Goal: Information Seeking & Learning: Learn about a topic

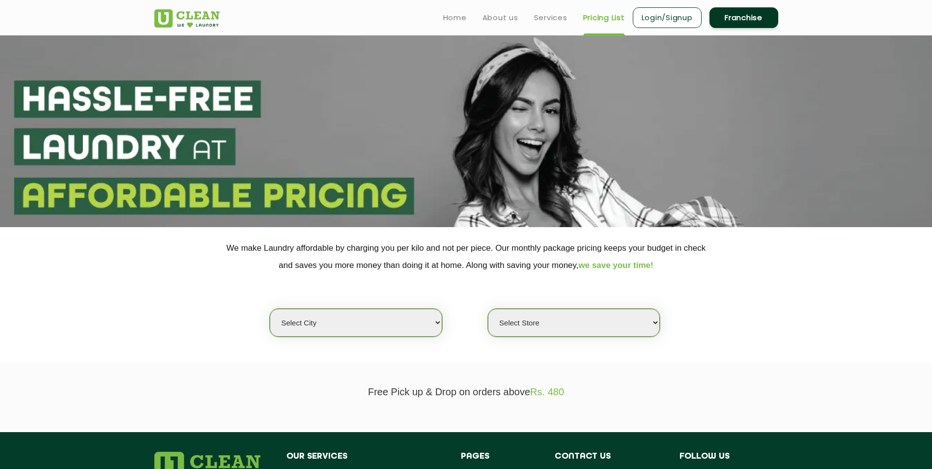
click at [428, 319] on select "Select city [GEOGRAPHIC_DATA] [GEOGRAPHIC_DATA] [GEOGRAPHIC_DATA] [GEOGRAPHIC_D…" at bounding box center [356, 323] width 172 height 28
select select "3"
click at [270, 309] on select "Select city [GEOGRAPHIC_DATA] [GEOGRAPHIC_DATA] [GEOGRAPHIC_DATA] [GEOGRAPHIC_D…" at bounding box center [356, 323] width 172 height 28
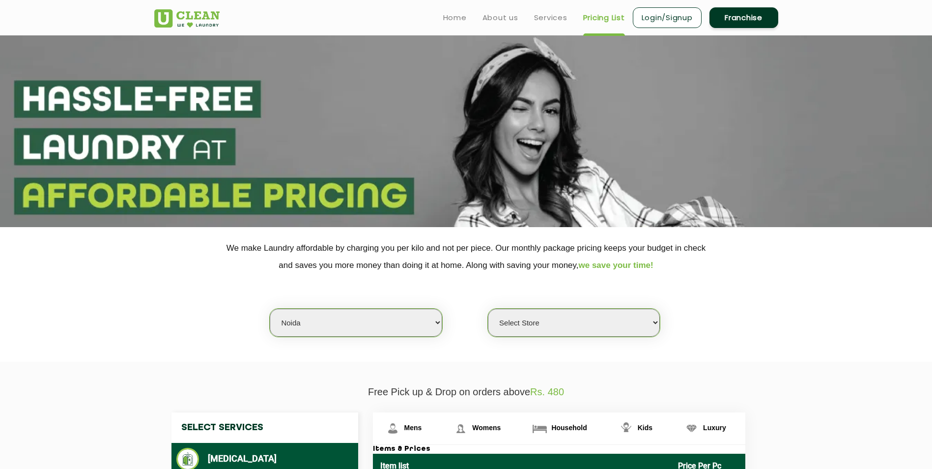
click at [573, 319] on select "Select Store [GEOGRAPHIC_DATA] [GEOGRAPHIC_DATA] [GEOGRAPHIC_DATA] [GEOGRAPHIC_…" at bounding box center [574, 323] width 172 height 28
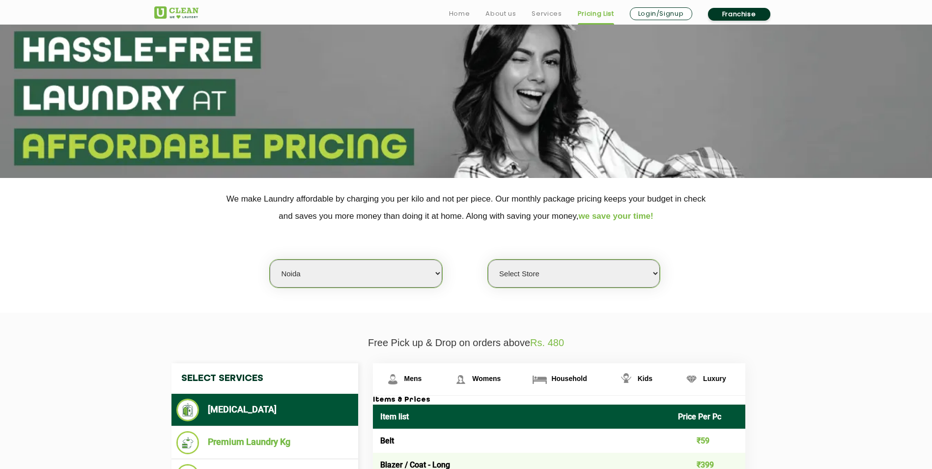
click at [589, 283] on select "Select Store [GEOGRAPHIC_DATA] [GEOGRAPHIC_DATA] [GEOGRAPHIC_DATA] [GEOGRAPHIC_…" at bounding box center [574, 274] width 172 height 28
select select "120"
click at [488, 260] on select "Select Store [GEOGRAPHIC_DATA] [GEOGRAPHIC_DATA] [GEOGRAPHIC_DATA] [GEOGRAPHIC_…" at bounding box center [574, 274] width 172 height 28
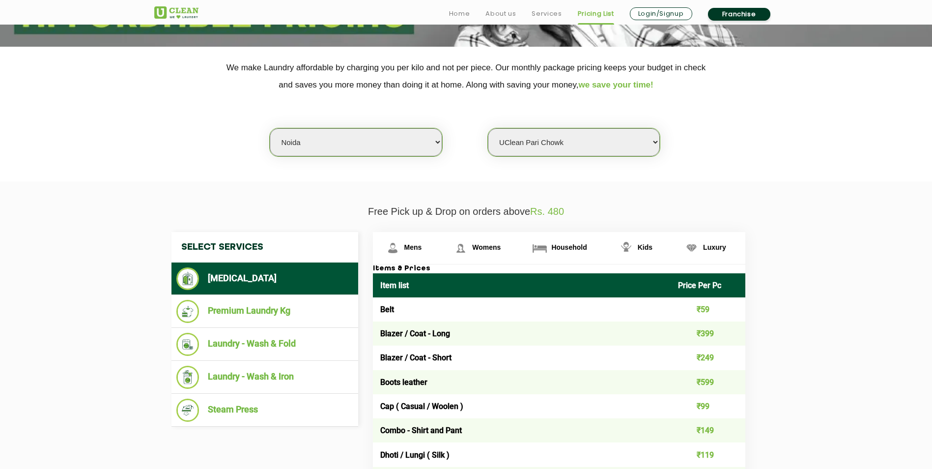
scroll to position [197, 0]
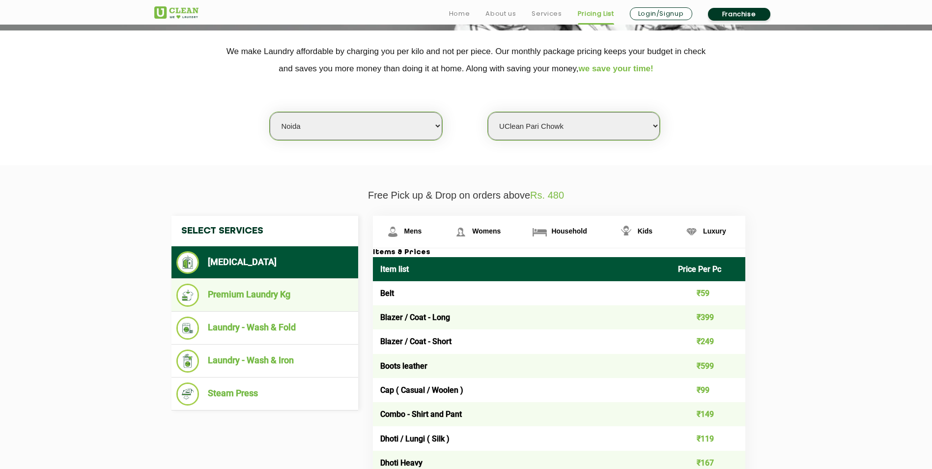
click at [284, 300] on li "Premium Laundry Kg" at bounding box center [264, 295] width 177 height 23
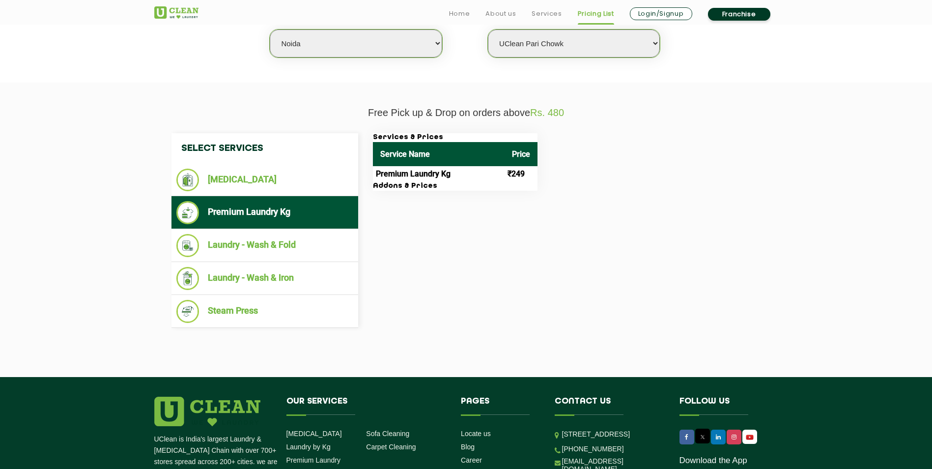
scroll to position [295, 0]
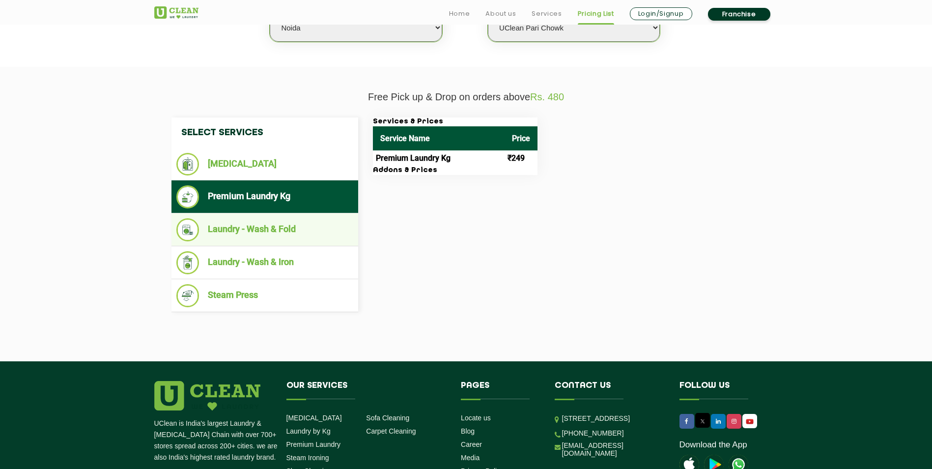
click at [265, 219] on li "Laundry - Wash & Fold" at bounding box center [264, 229] width 177 height 23
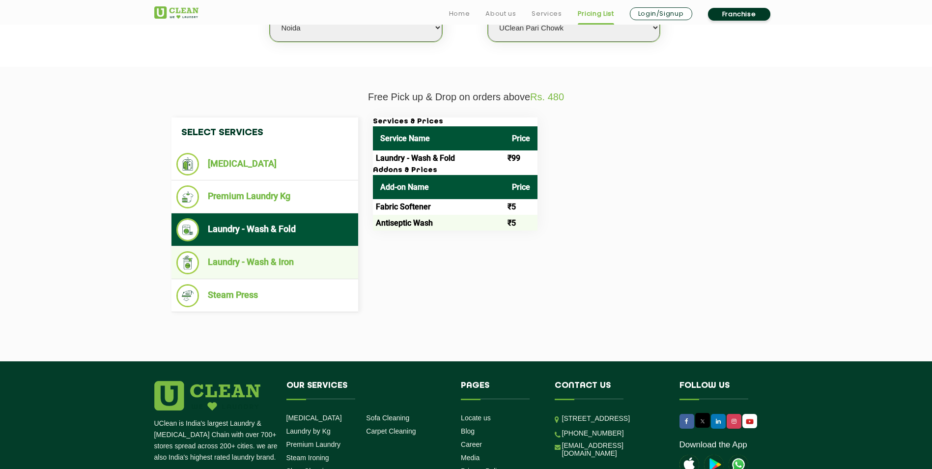
click at [257, 258] on li "Laundry - Wash & Iron" at bounding box center [264, 262] width 177 height 23
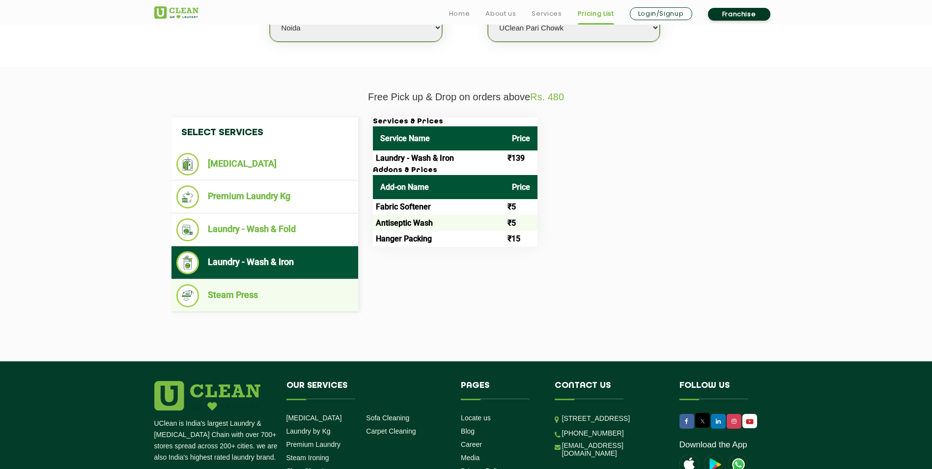
click at [231, 295] on li "Steam Press" at bounding box center [264, 295] width 177 height 23
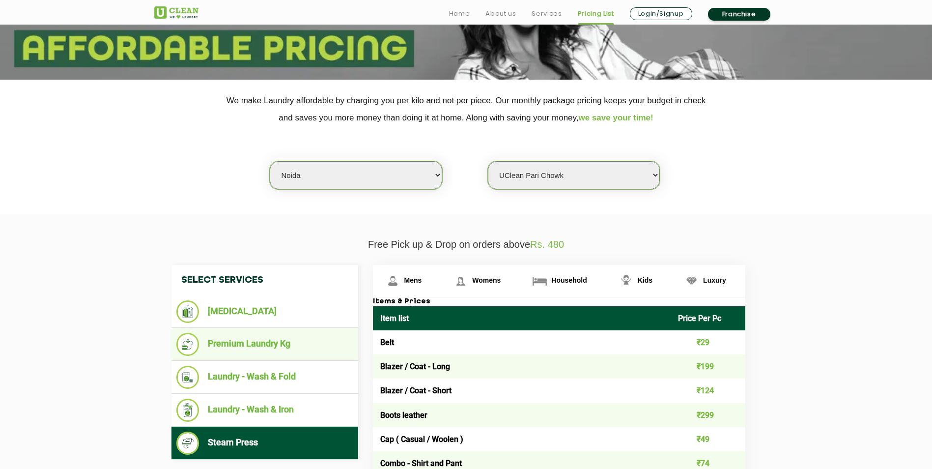
scroll to position [197, 0]
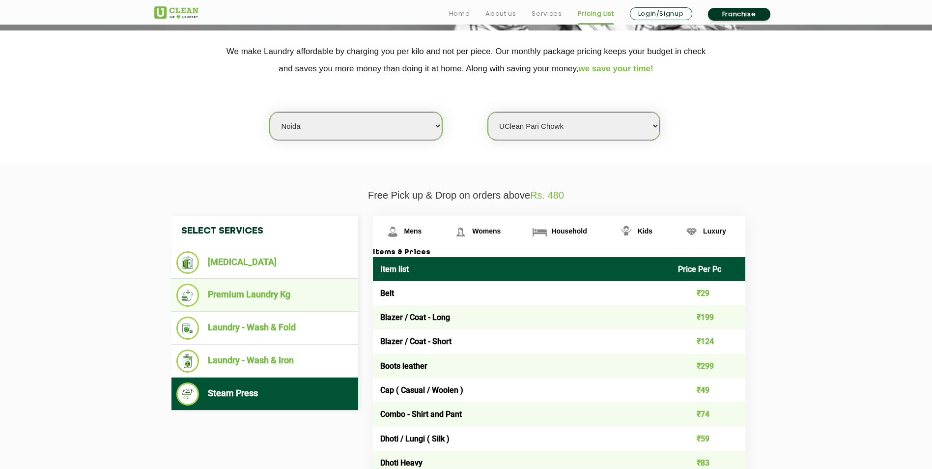
click at [264, 295] on li "Premium Laundry Kg" at bounding box center [264, 295] width 177 height 23
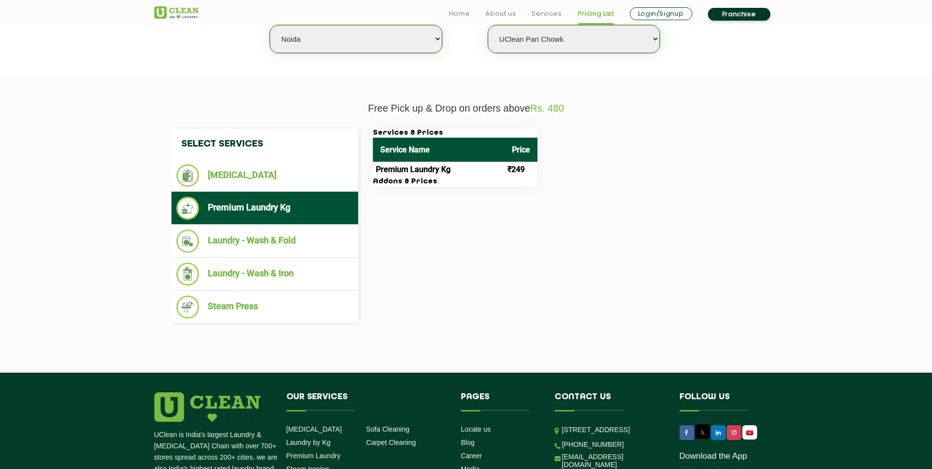
scroll to position [295, 0]
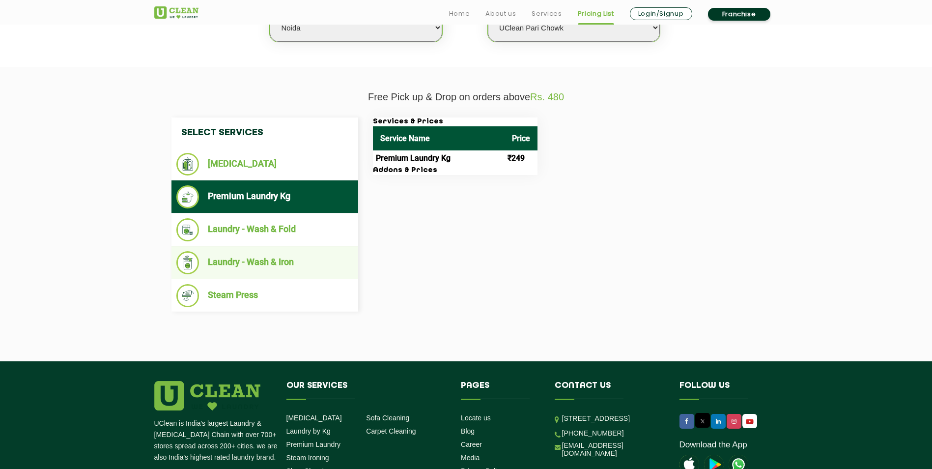
click at [251, 260] on li "Laundry - Wash & Iron" at bounding box center [264, 262] width 177 height 23
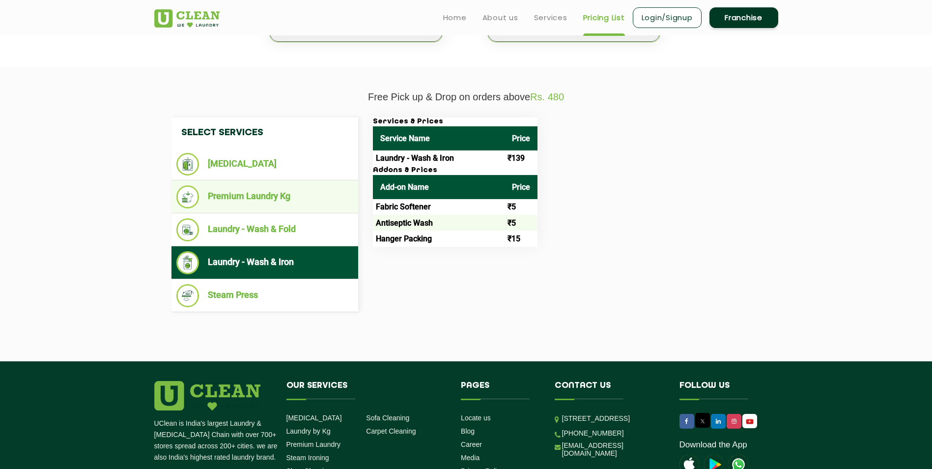
scroll to position [49, 0]
